Goal: Book appointment/travel/reservation

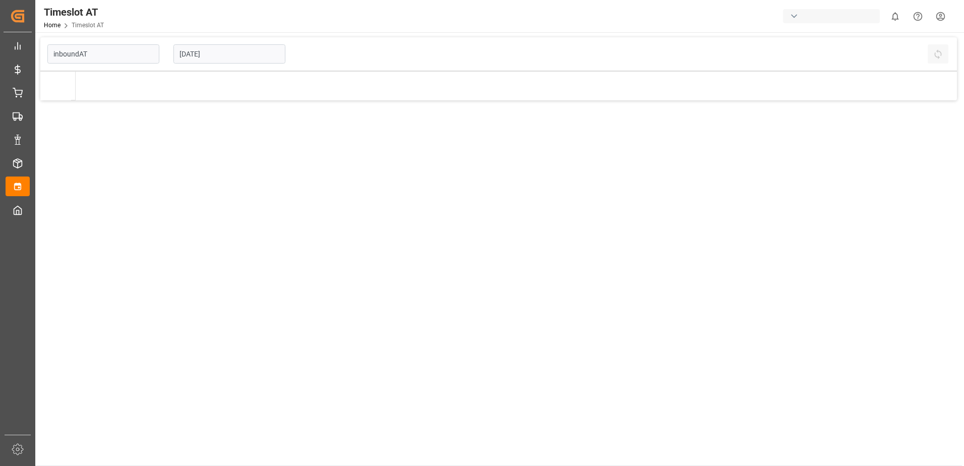
type input "Inbound AT"
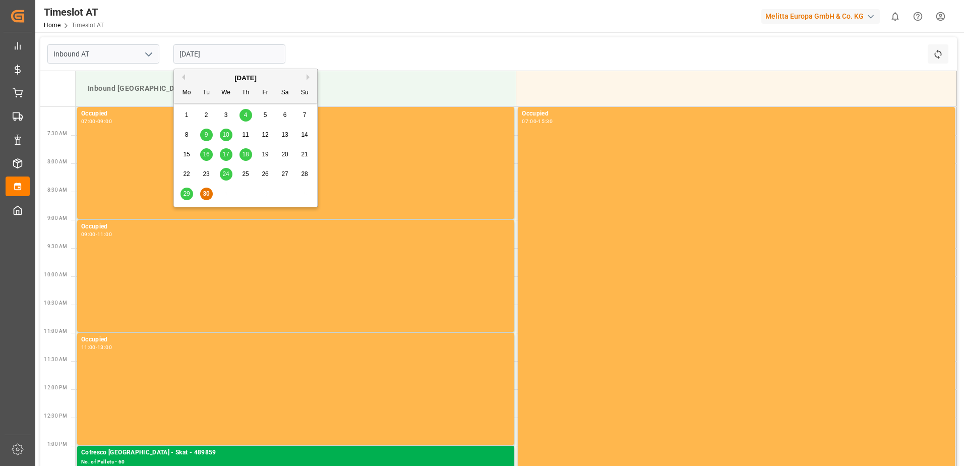
click at [192, 49] on input "[DATE]" at bounding box center [230, 53] width 112 height 19
click at [184, 194] on span "29" at bounding box center [186, 193] width 7 height 7
type input "[DATE]"
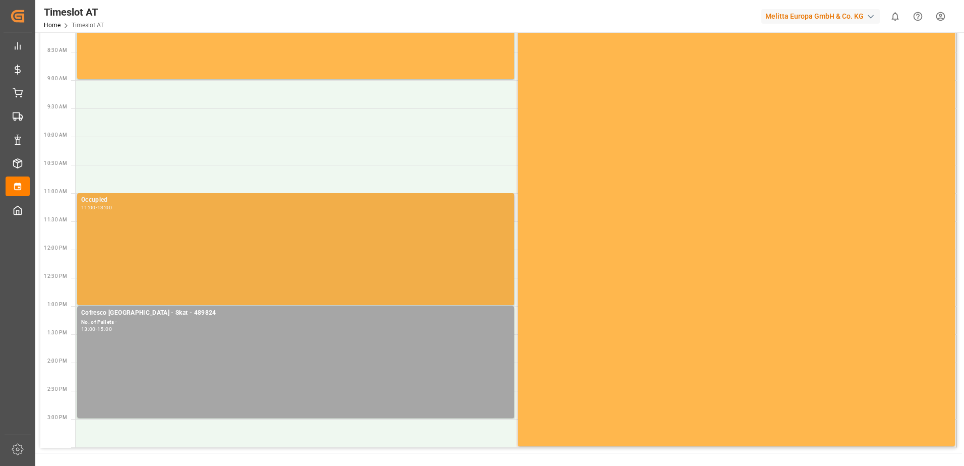
scroll to position [241, 0]
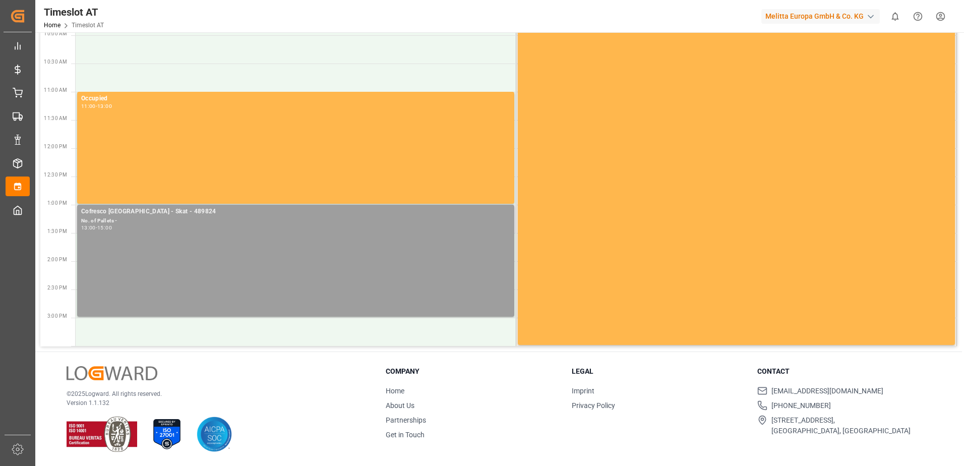
click at [132, 228] on div "13:00 - 15:00" at bounding box center [295, 228] width 429 height 6
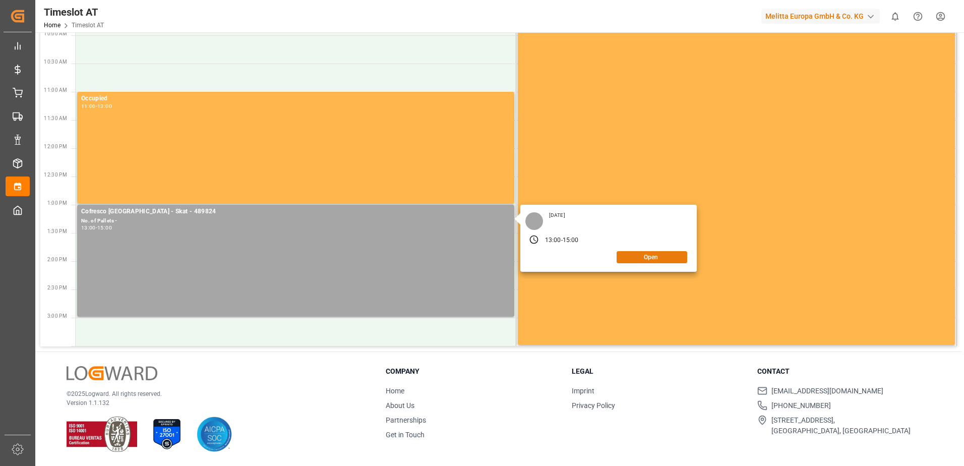
click at [636, 258] on button "Open" at bounding box center [652, 257] width 71 height 12
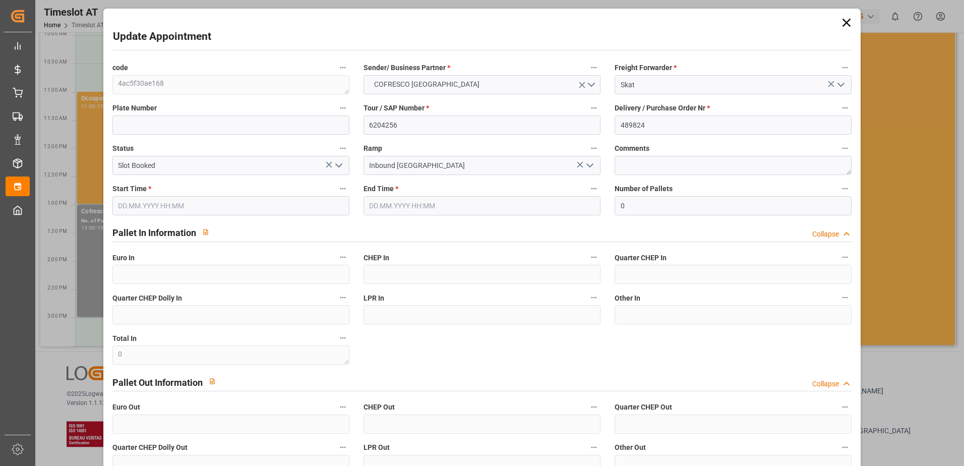
type input "[DATE] 13:00"
type input "[DATE] 15:00"
type input "[DATE] 06:20"
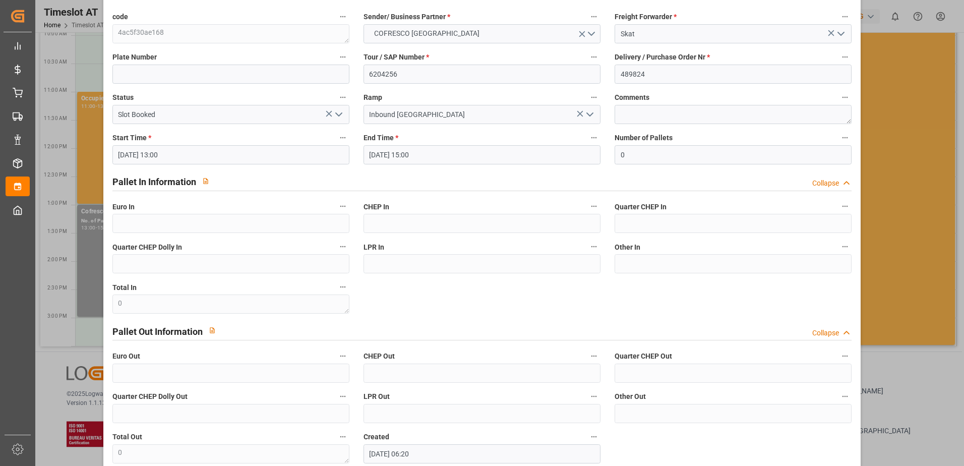
scroll to position [107, 0]
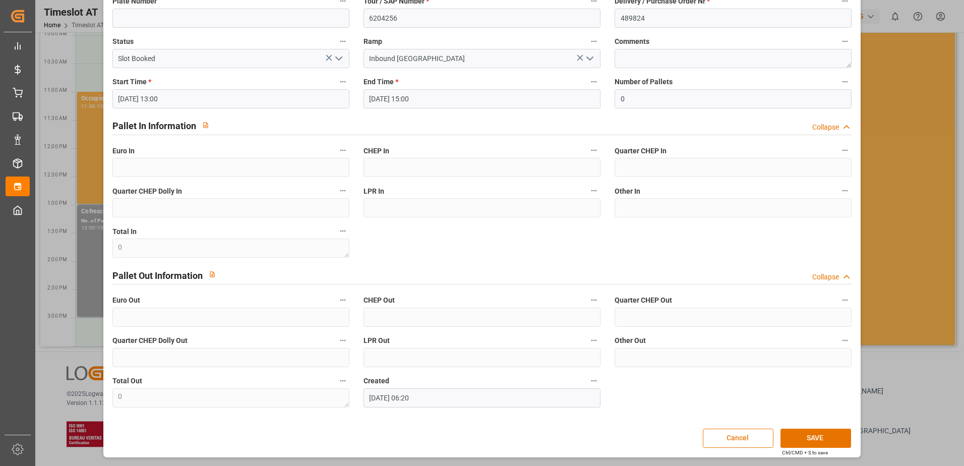
click at [736, 439] on button "Cancel" at bounding box center [738, 438] width 71 height 19
